Goal: Task Accomplishment & Management: Use online tool/utility

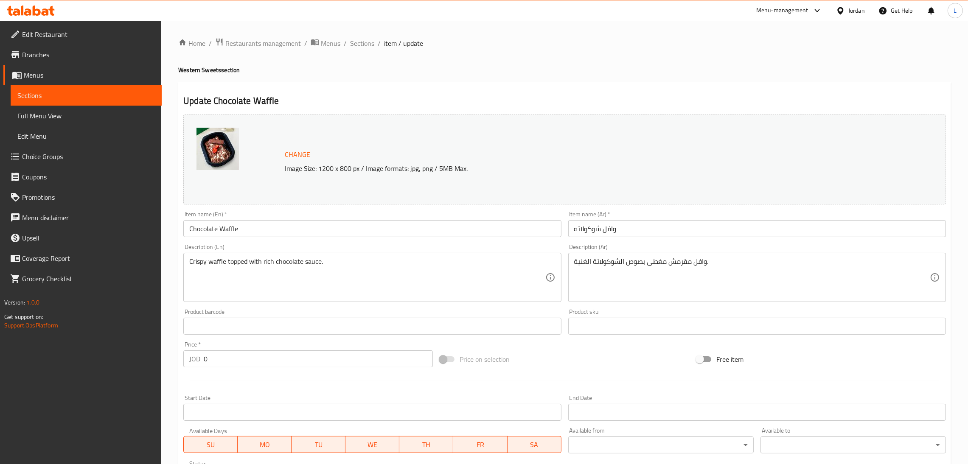
click at [42, 10] on icon at bounding box center [31, 11] width 48 height 10
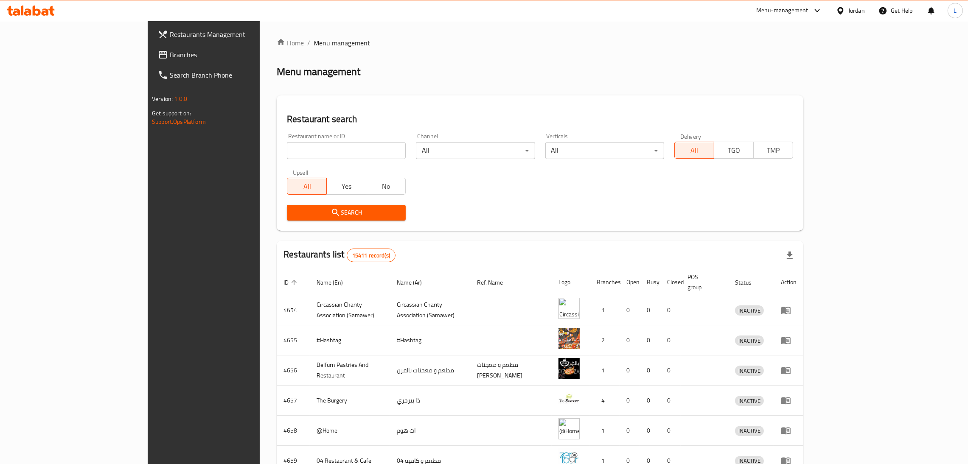
click at [350, 57] on div "Home / Menu management Menu management Restaurant search Restaurant name or ID …" at bounding box center [540, 332] width 527 height 588
click at [170, 53] on span "Branches" at bounding box center [236, 55] width 133 height 10
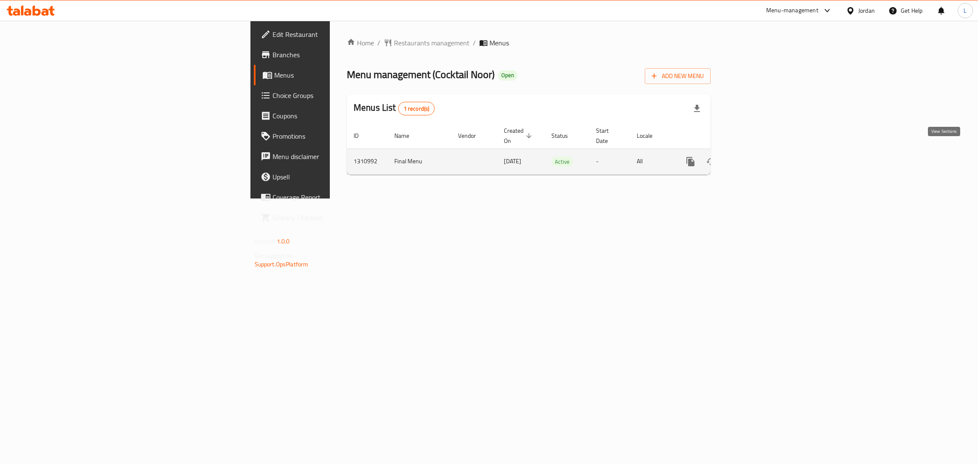
click at [762, 152] on link "enhanced table" at bounding box center [752, 162] width 20 height 20
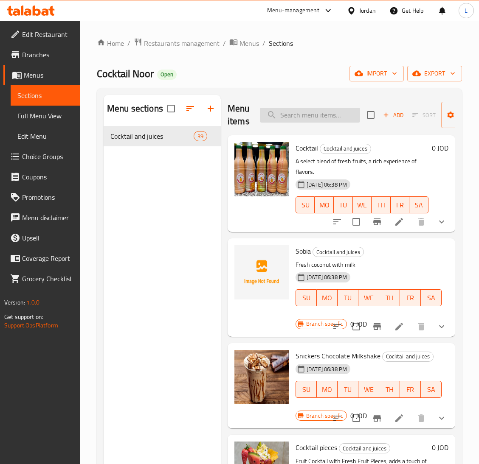
click at [300, 112] on input "search" at bounding box center [310, 115] width 100 height 15
paste input "افوكادو مع قشطة وعسل و مكسرات"
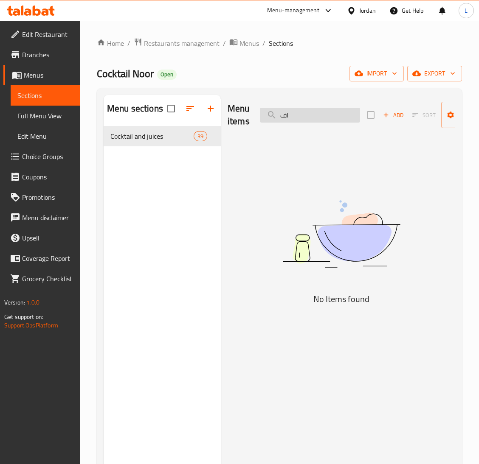
type input "ا"
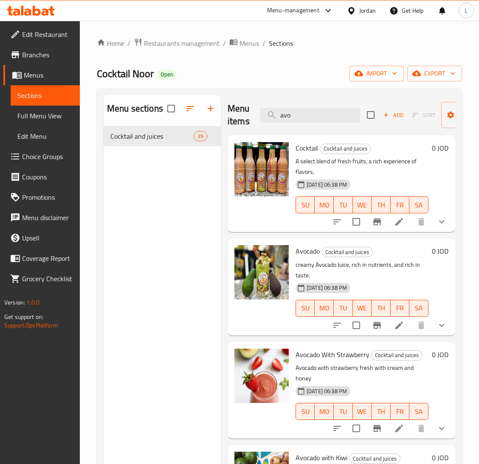
type input "avo"
click at [396, 331] on li at bounding box center [399, 325] width 24 height 15
